Goal: Transaction & Acquisition: Purchase product/service

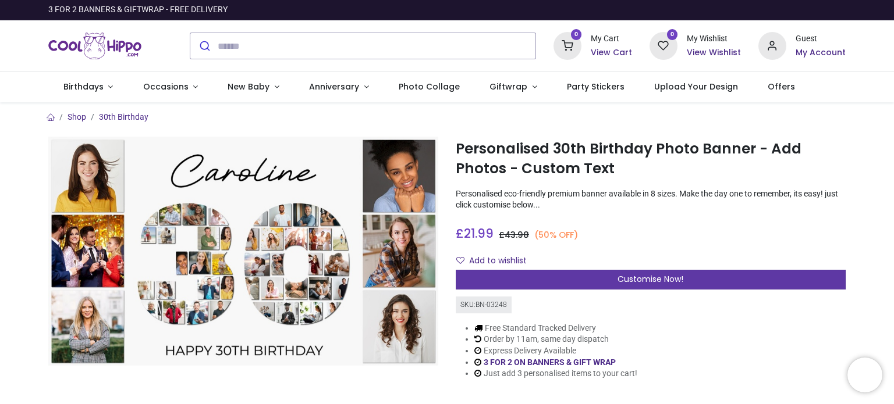
click at [640, 279] on span "Customise Now!" at bounding box center [650, 279] width 66 height 12
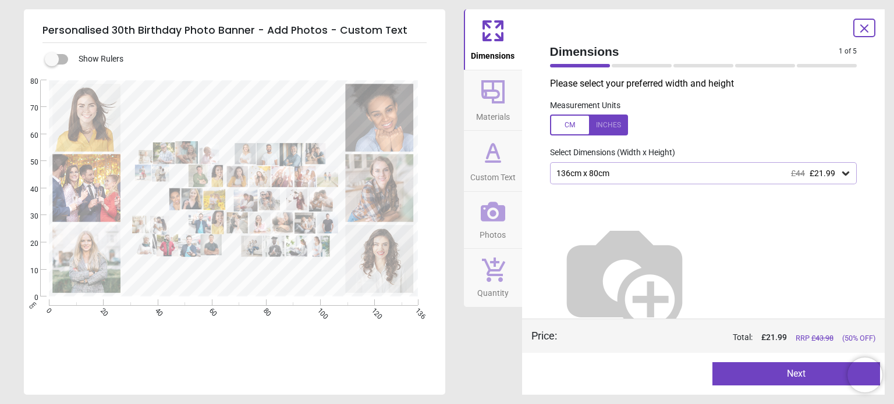
click at [839, 174] on icon at bounding box center [845, 174] width 12 height 12
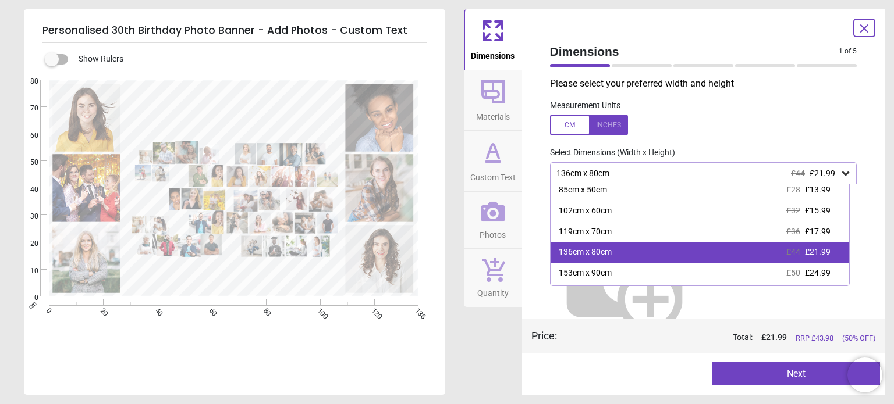
scroll to position [65, 0]
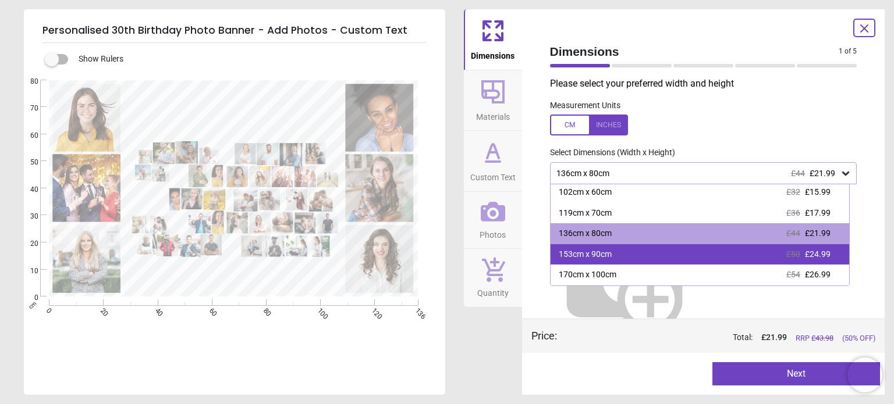
click at [645, 252] on div "153cm x 90cm £50 £24.99" at bounding box center [699, 254] width 298 height 21
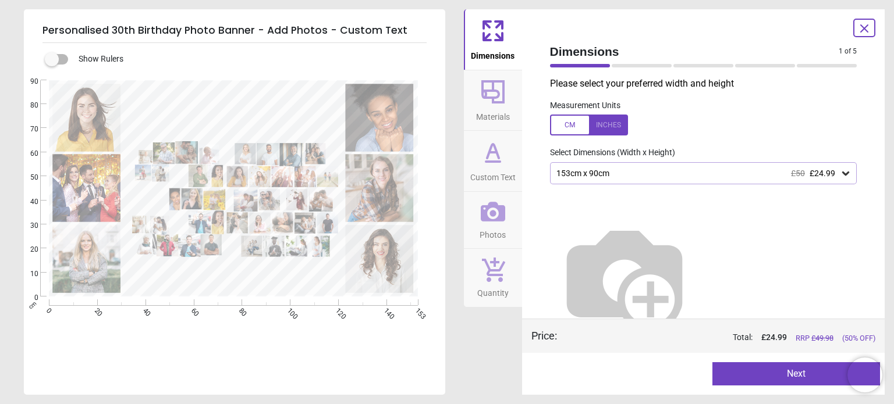
click at [765, 368] on button "Next" at bounding box center [796, 373] width 168 height 23
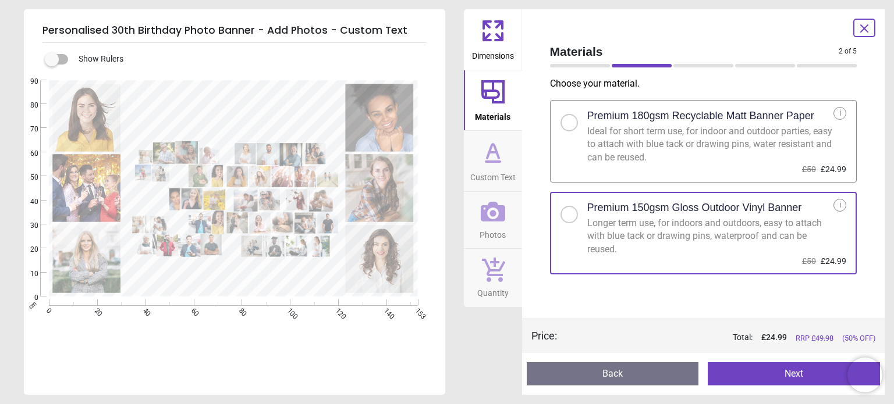
click at [782, 376] on button "Next" at bounding box center [793, 373] width 172 height 23
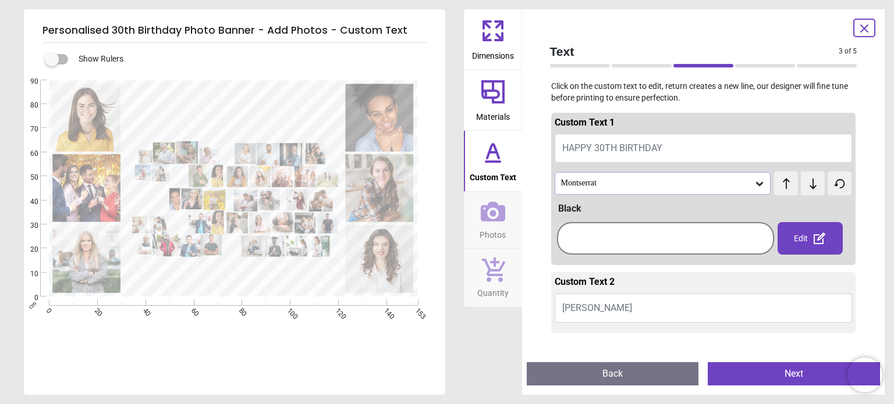
click at [596, 237] on div at bounding box center [665, 238] width 211 height 27
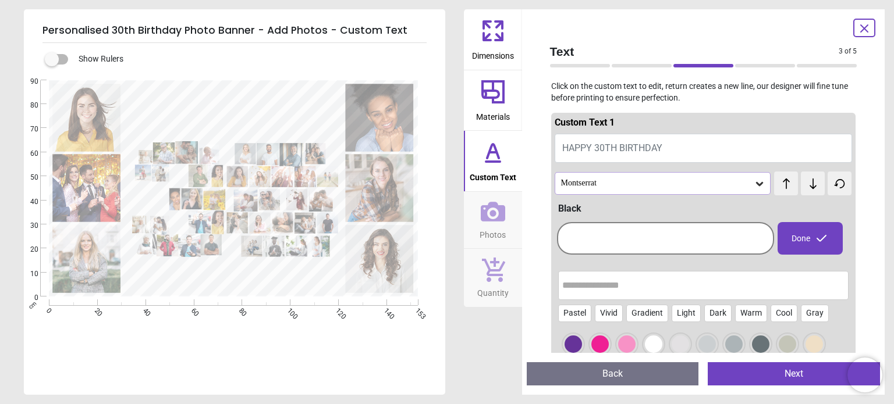
click at [636, 234] on div at bounding box center [665, 238] width 211 height 27
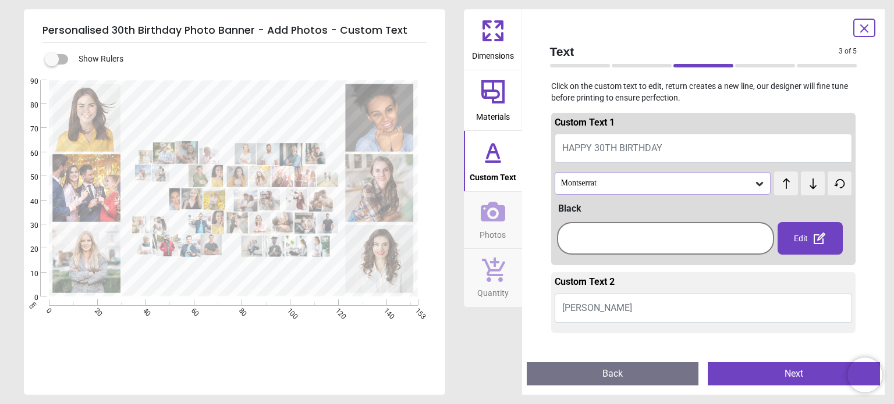
click at [591, 307] on span "[PERSON_NAME]" at bounding box center [597, 308] width 70 height 11
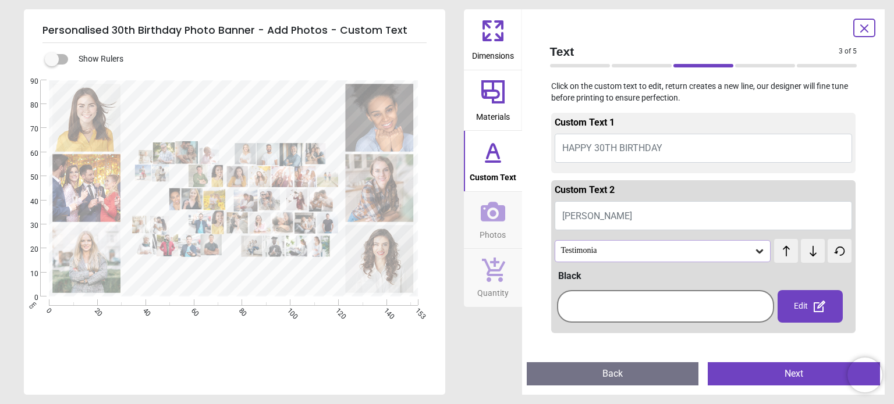
click at [601, 311] on div at bounding box center [665, 306] width 211 height 27
click at [272, 112] on textarea at bounding box center [233, 113] width 207 height 44
type textarea "*****"
click at [745, 247] on div "Testimonia" at bounding box center [657, 251] width 194 height 10
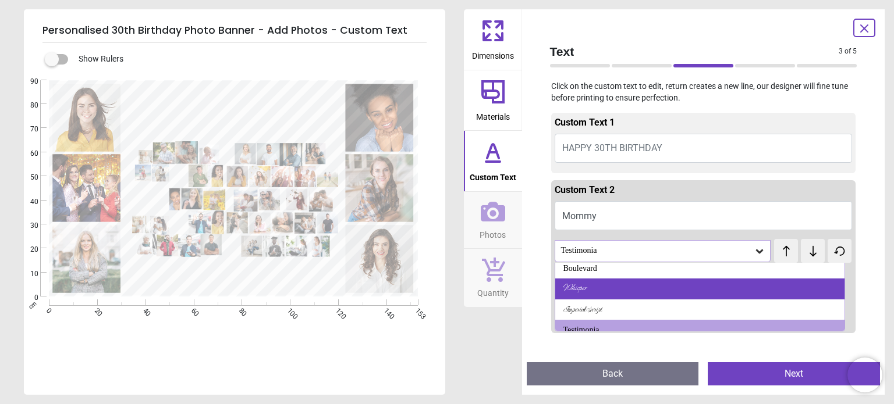
scroll to position [201, 0]
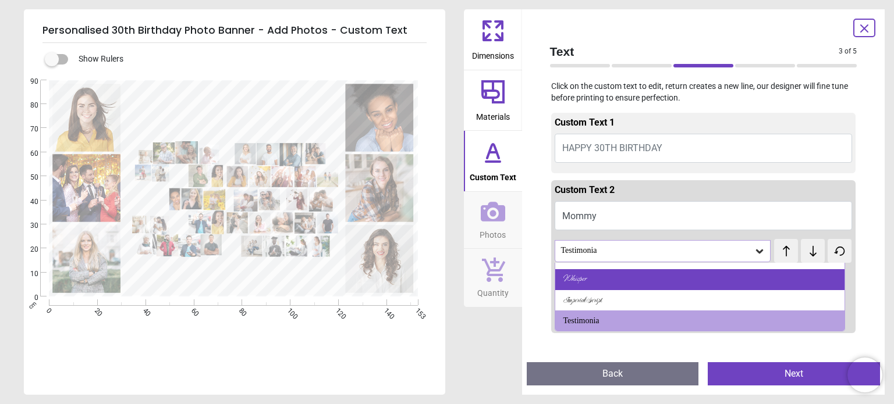
click at [628, 282] on div "Whisper" at bounding box center [699, 279] width 289 height 21
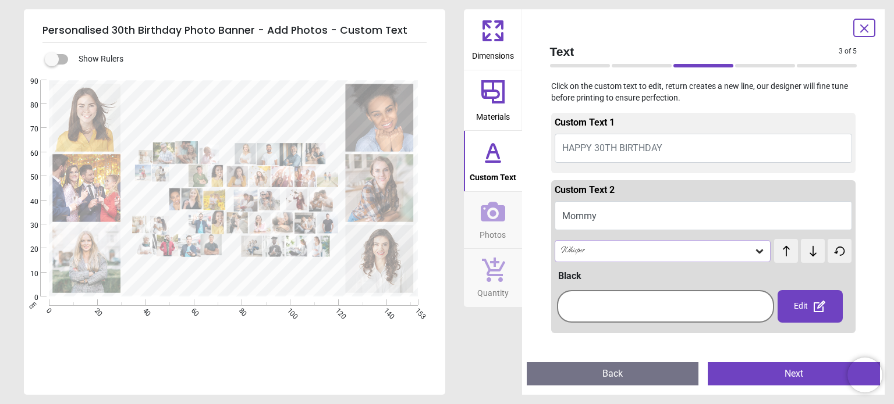
click at [729, 248] on div "Whisper" at bounding box center [657, 251] width 194 height 10
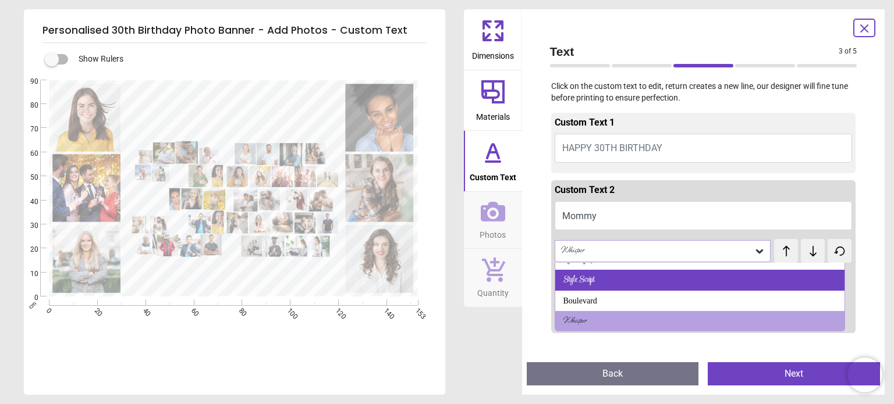
scroll to position [159, 0]
click at [653, 279] on div "Style Script" at bounding box center [699, 279] width 289 height 21
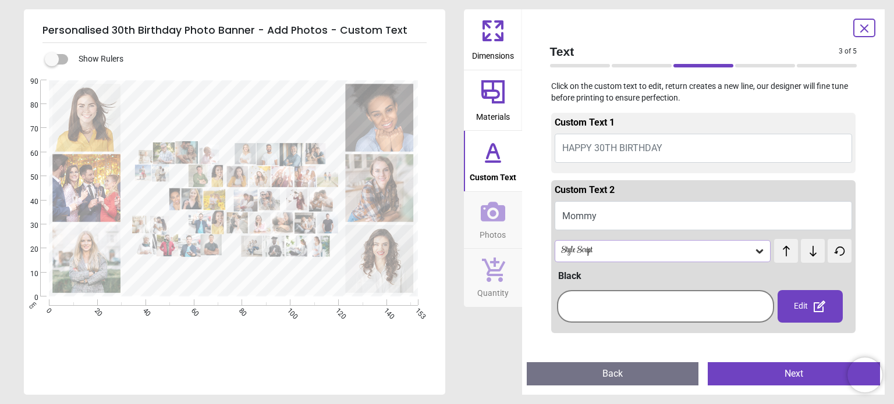
click at [495, 216] on icon at bounding box center [493, 212] width 24 height 24
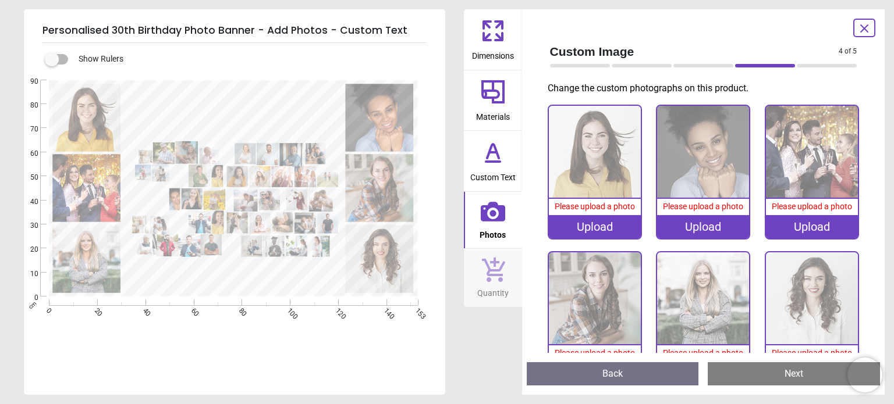
click at [601, 224] on div "Upload" at bounding box center [595, 226] width 92 height 23
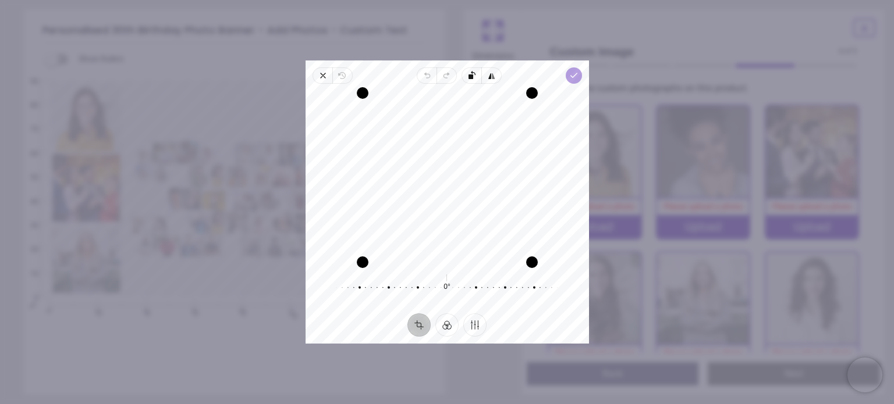
click at [571, 75] on icon "button" at bounding box center [572, 75] width 9 height 9
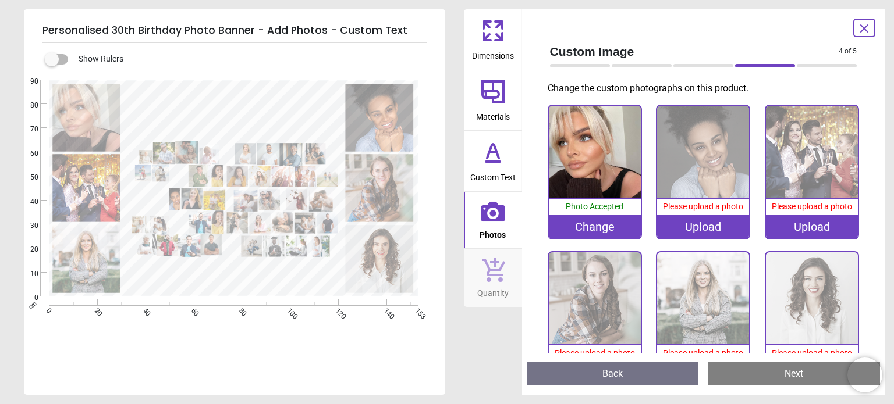
click at [697, 226] on div "Upload" at bounding box center [703, 226] width 92 height 23
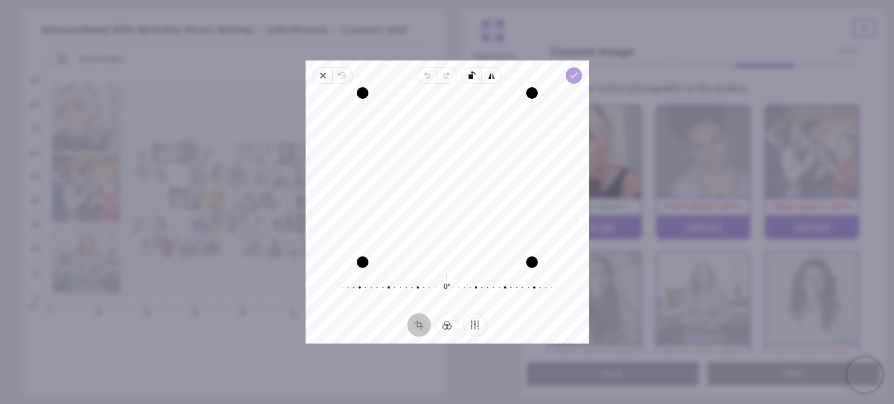
click at [572, 75] on polyline "button" at bounding box center [573, 75] width 6 height 4
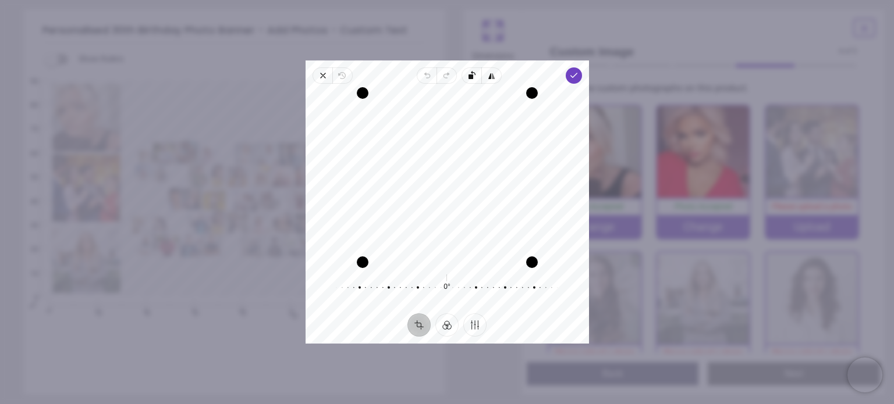
drag, startPoint x: 464, startPoint y: 137, endPoint x: 460, endPoint y: 174, distance: 36.9
click at [460, 174] on div "Recenter" at bounding box center [447, 177] width 265 height 169
drag, startPoint x: 527, startPoint y: 263, endPoint x: 517, endPoint y: 269, distance: 12.0
click at [517, 269] on div "Recenter 0° Reset" at bounding box center [446, 199] width 283 height 230
click at [571, 77] on polyline "button" at bounding box center [573, 75] width 6 height 4
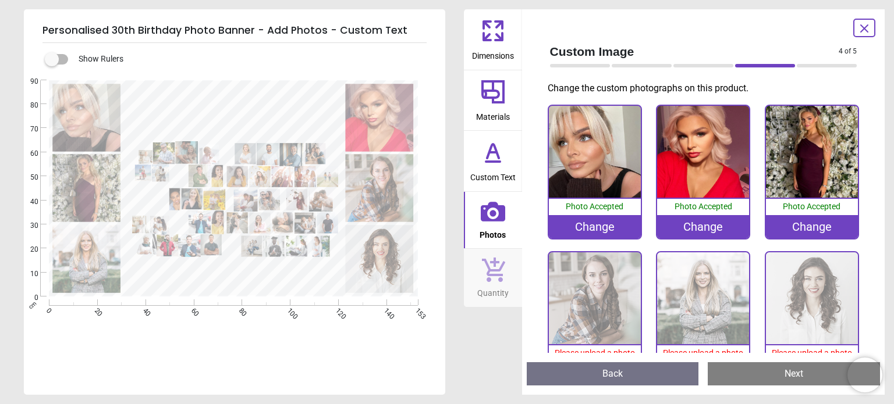
click at [593, 348] on span "Please upload a photo" at bounding box center [594, 352] width 80 height 9
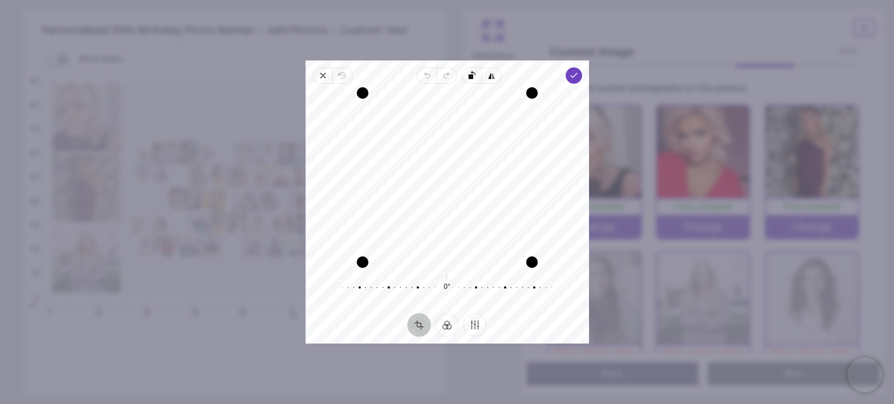
drag, startPoint x: 477, startPoint y: 131, endPoint x: 474, endPoint y: 161, distance: 29.9
click at [474, 161] on div "Recenter" at bounding box center [447, 177] width 265 height 169
click at [571, 73] on icon "button" at bounding box center [572, 75] width 9 height 9
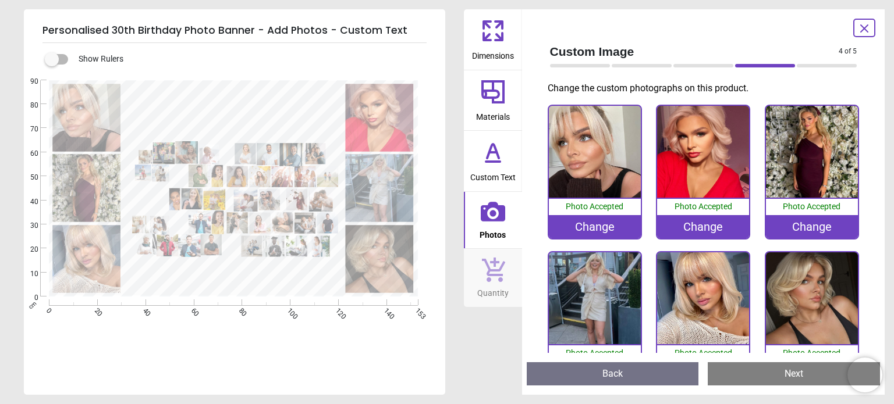
scroll to position [349, 0]
